Goal: Information Seeking & Learning: Check status

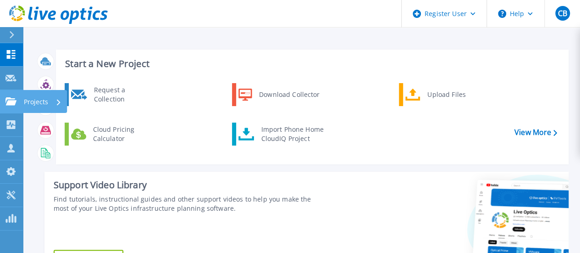
click at [14, 100] on icon at bounding box center [11, 101] width 11 height 8
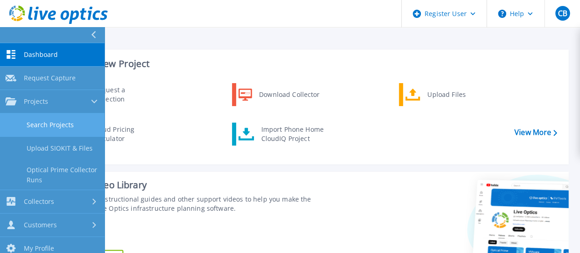
click at [64, 127] on link "Search Projects" at bounding box center [52, 124] width 105 height 23
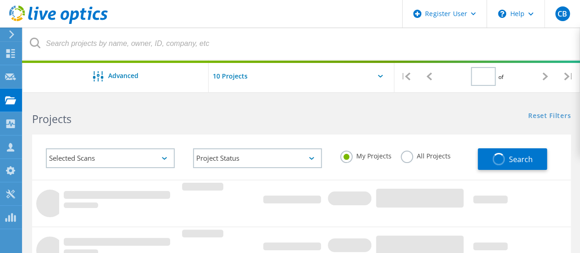
type input "1"
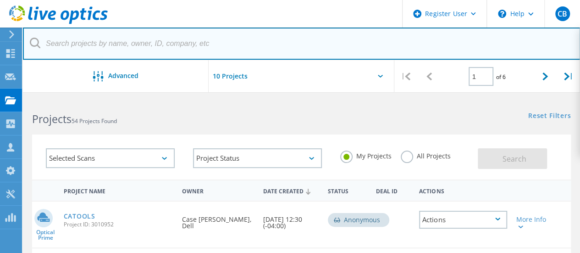
click at [103, 42] on input "text" at bounding box center [302, 44] width 558 height 32
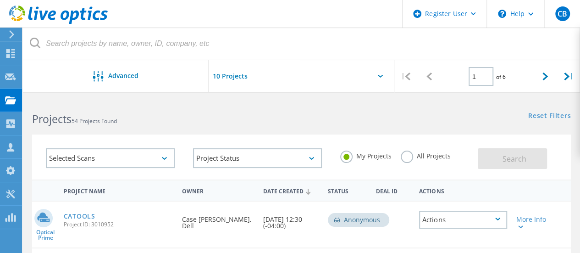
click at [396, 154] on div "My Projects All Projects" at bounding box center [404, 156] width 147 height 34
click at [398, 155] on div "My Projects All Projects" at bounding box center [404, 156] width 147 height 34
click at [402, 156] on label "All Projects" at bounding box center [426, 154] width 50 height 9
click at [0, 0] on input "All Projects" at bounding box center [0, 0] width 0 height 0
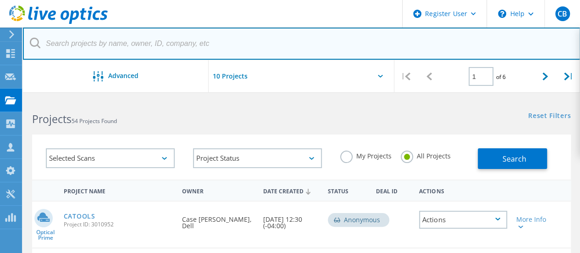
click at [201, 44] on input "text" at bounding box center [302, 44] width 558 height 32
paste input "zacharyb@gemini-coatings.com"
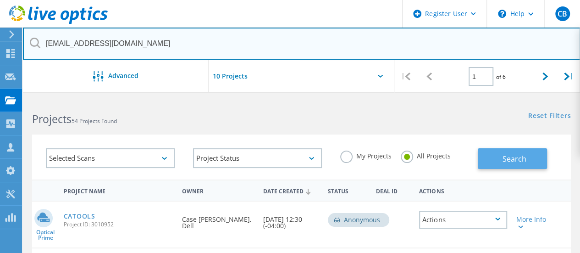
type input "zacharyb@gemini-coatings.com"
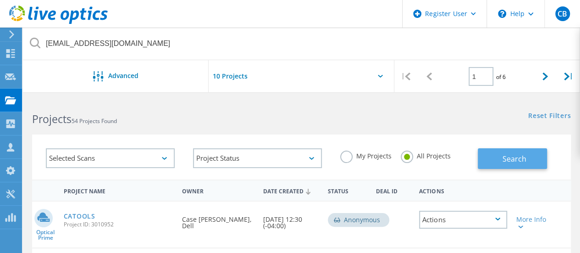
click at [513, 154] on span "Search" at bounding box center [515, 159] width 24 height 10
